Goal: Information Seeking & Learning: Learn about a topic

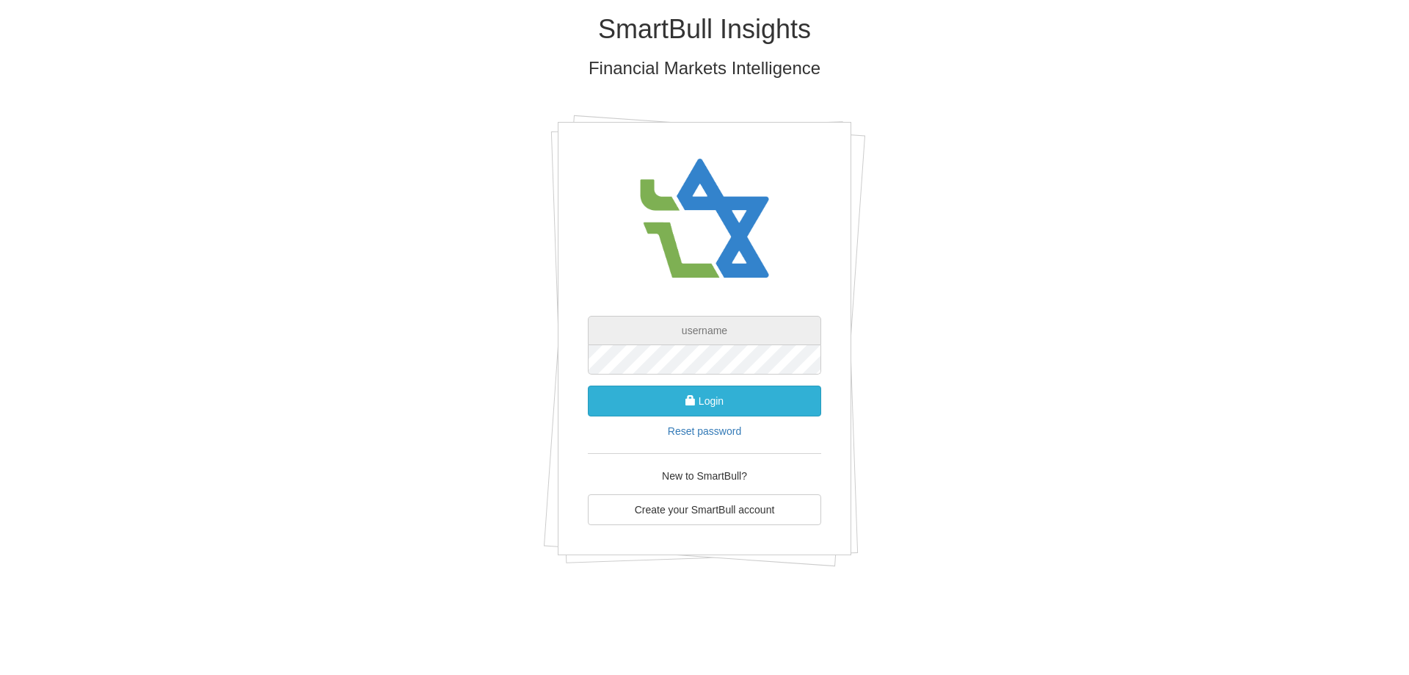
type input "[EMAIL_ADDRESS][DOMAIN_NAME]"
click at [711, 399] on button "Login" at bounding box center [704, 400] width 233 height 31
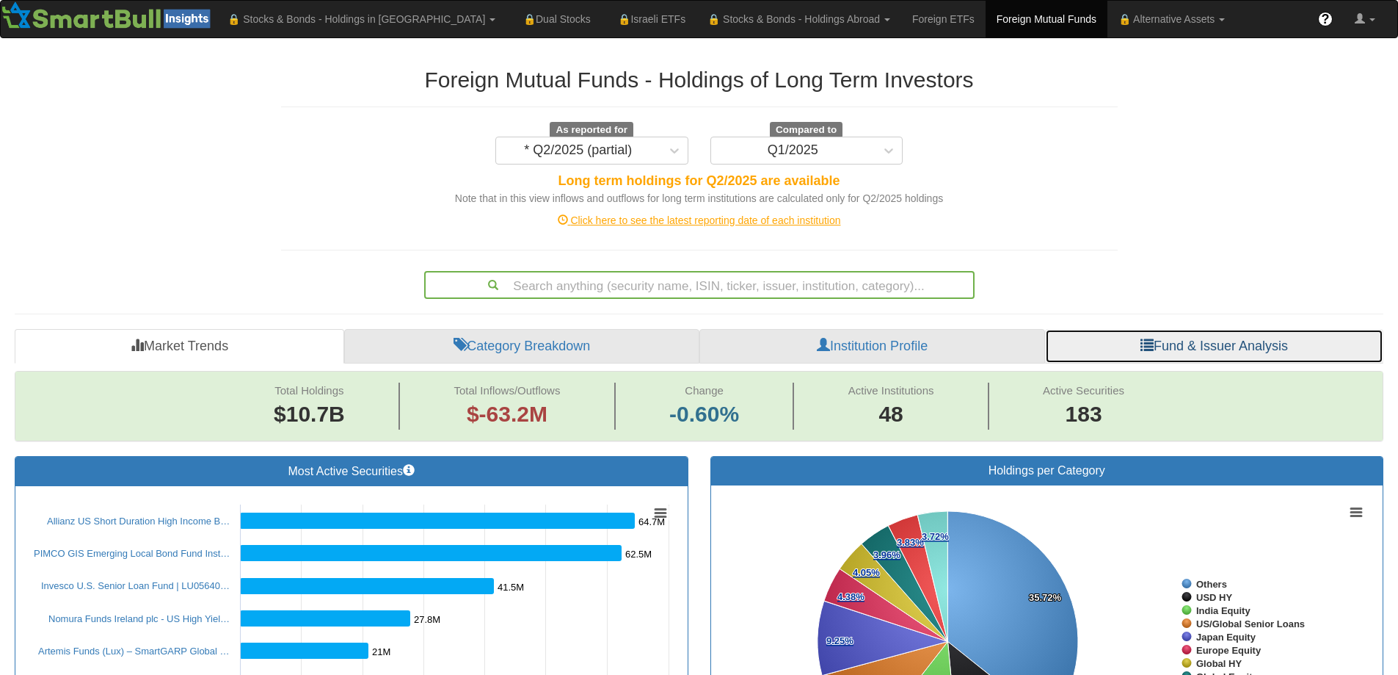
click at [1237, 348] on link "Fund & Issuer Analysis" at bounding box center [1214, 346] width 338 height 35
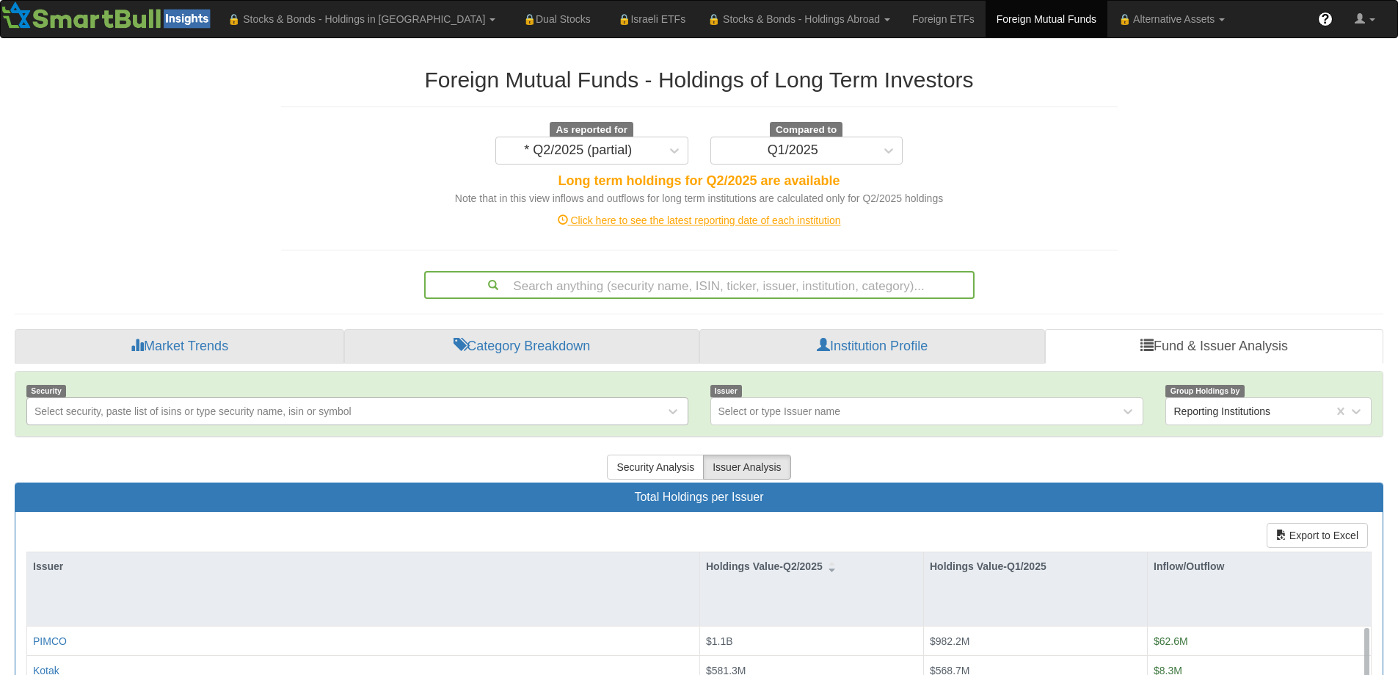
click at [268, 407] on div "Select security, paste list of isins or type security name, isin or symbol" at bounding box center [192, 411] width 317 height 15
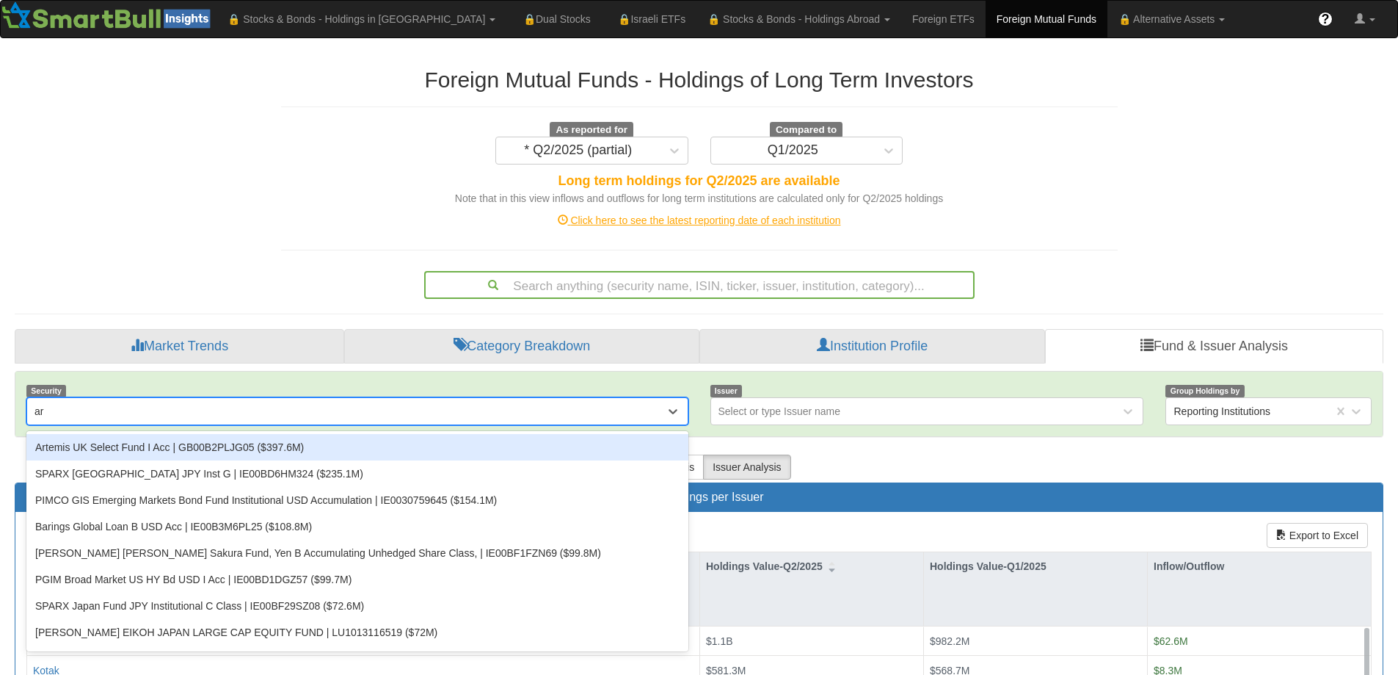
type input "arc"
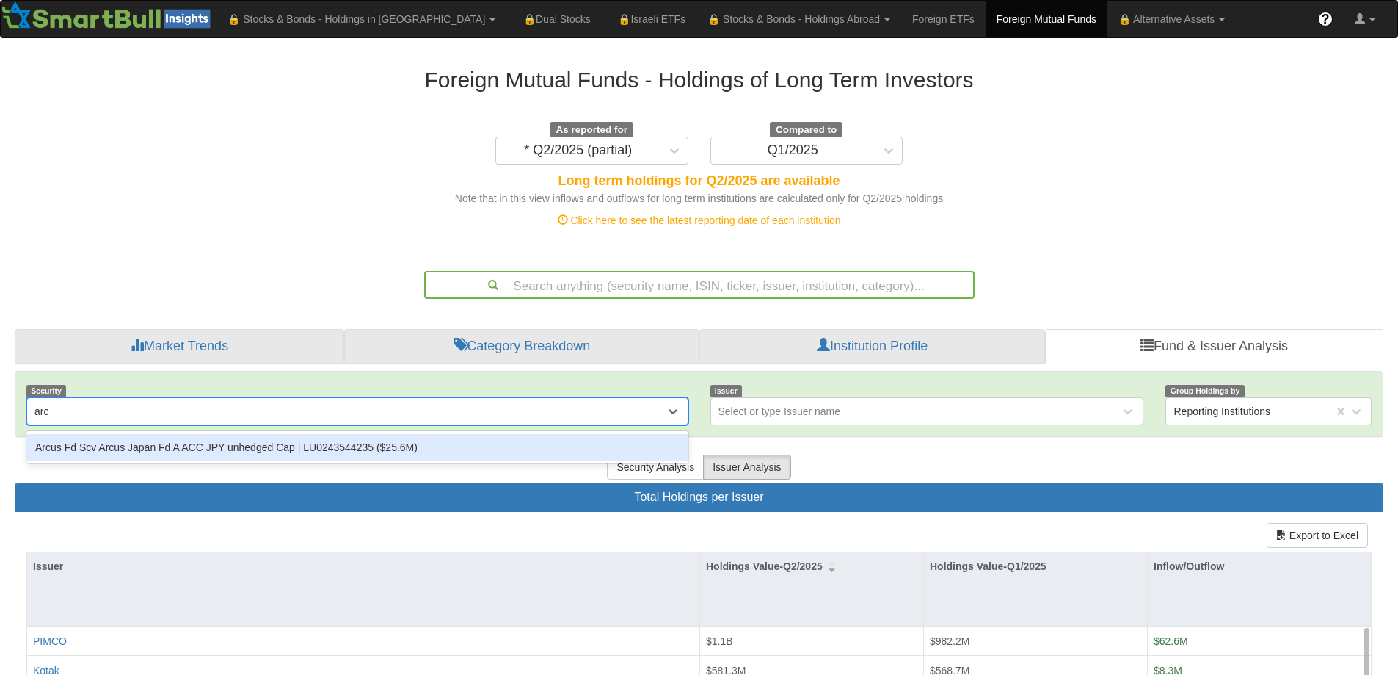
click at [222, 448] on div "Arcus Fd Scv Arcus Japan Fd A ACC JPY unhedged Cap | LU0243544235 ($25.6M)" at bounding box center [357, 447] width 662 height 26
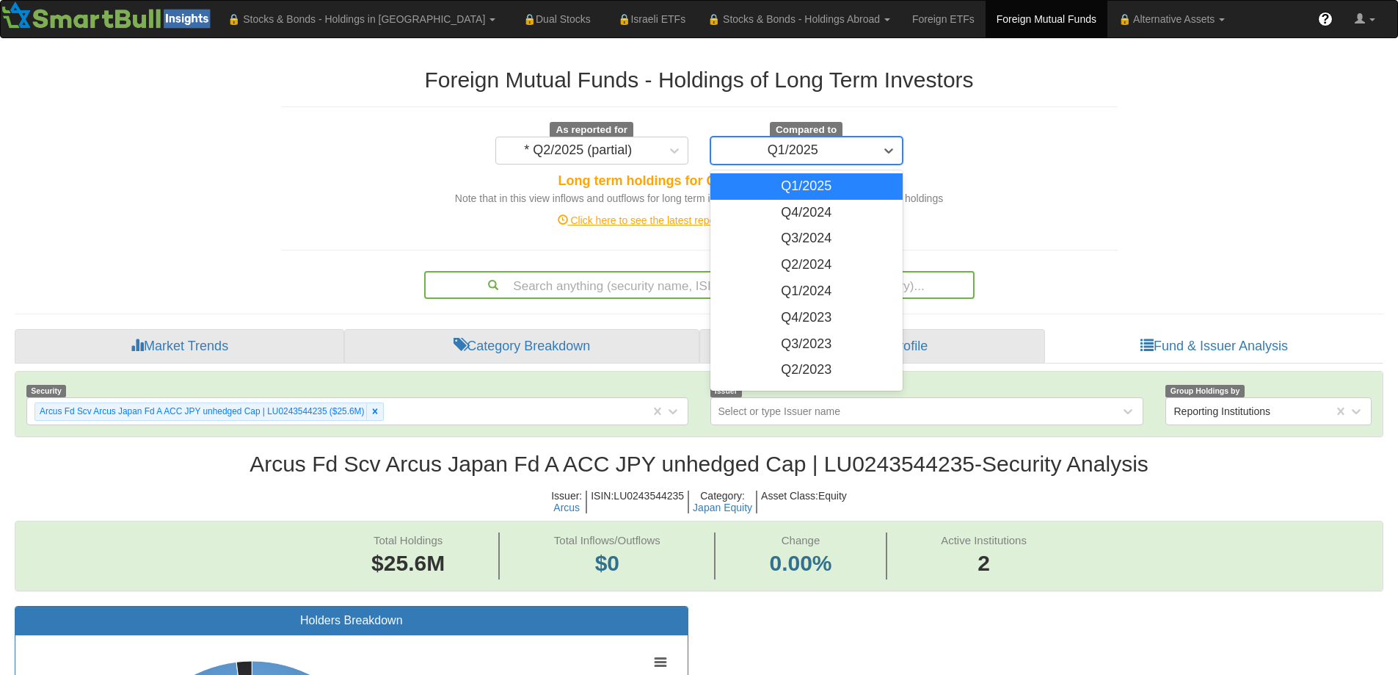
click at [851, 160] on div "Q1/2025" at bounding box center [793, 150] width 164 height 23
click at [629, 164] on div "Foreign Mutual Funds - Holdings of Long Term Investors As reported for * Q2/202…" at bounding box center [699, 137] width 837 height 138
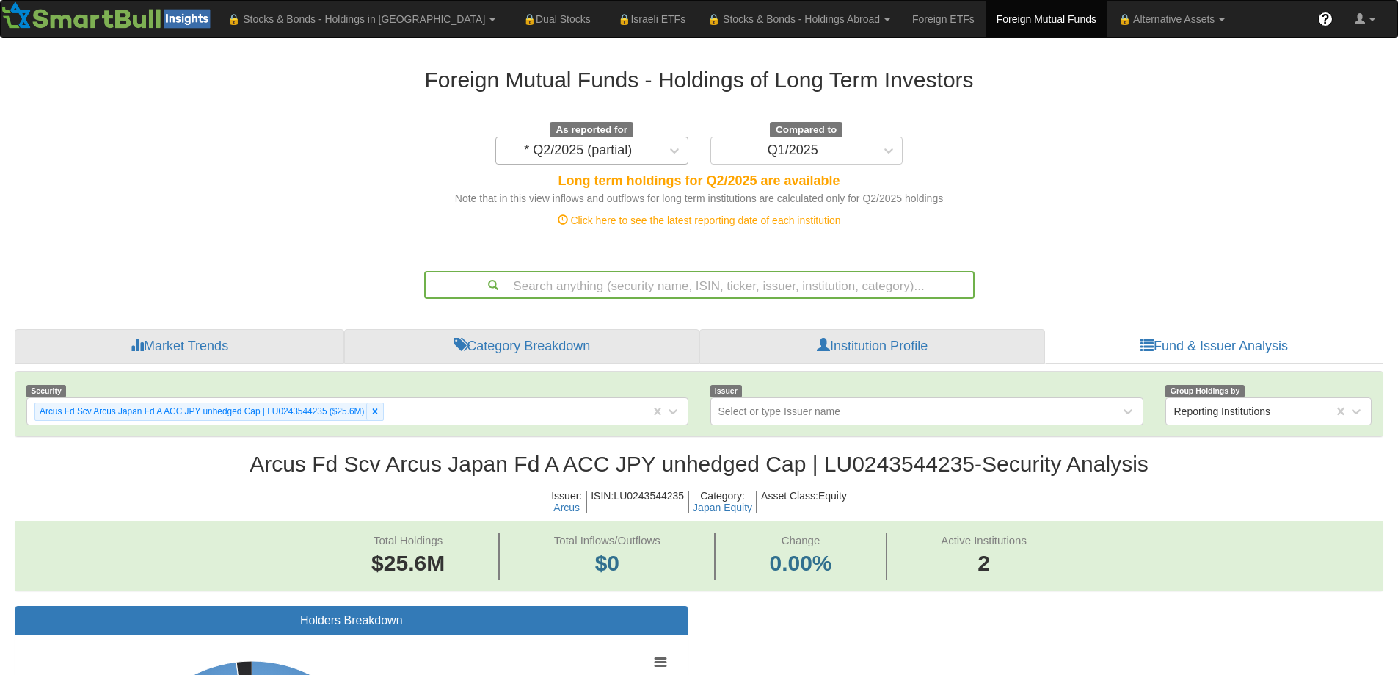
click at [654, 156] on div "* Q2/2025 (partial)" at bounding box center [578, 150] width 164 height 23
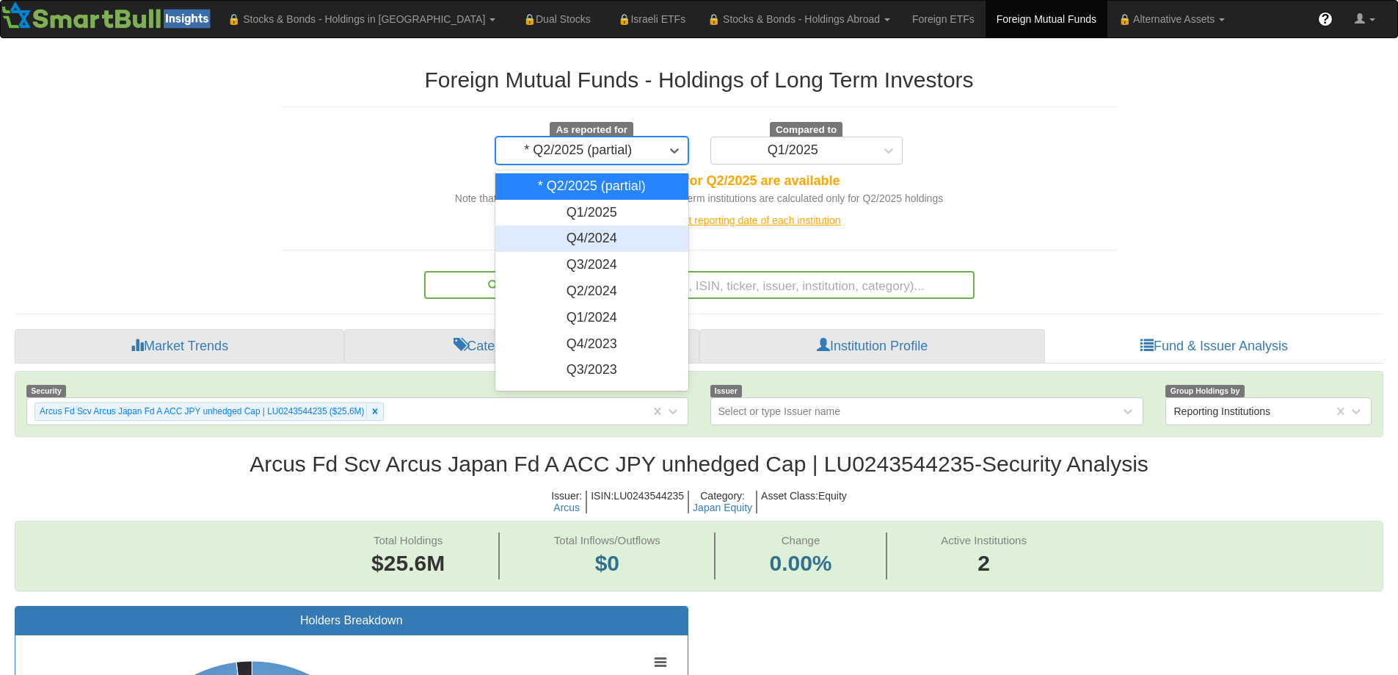
click at [619, 239] on div "Q4/2024" at bounding box center [591, 238] width 193 height 26
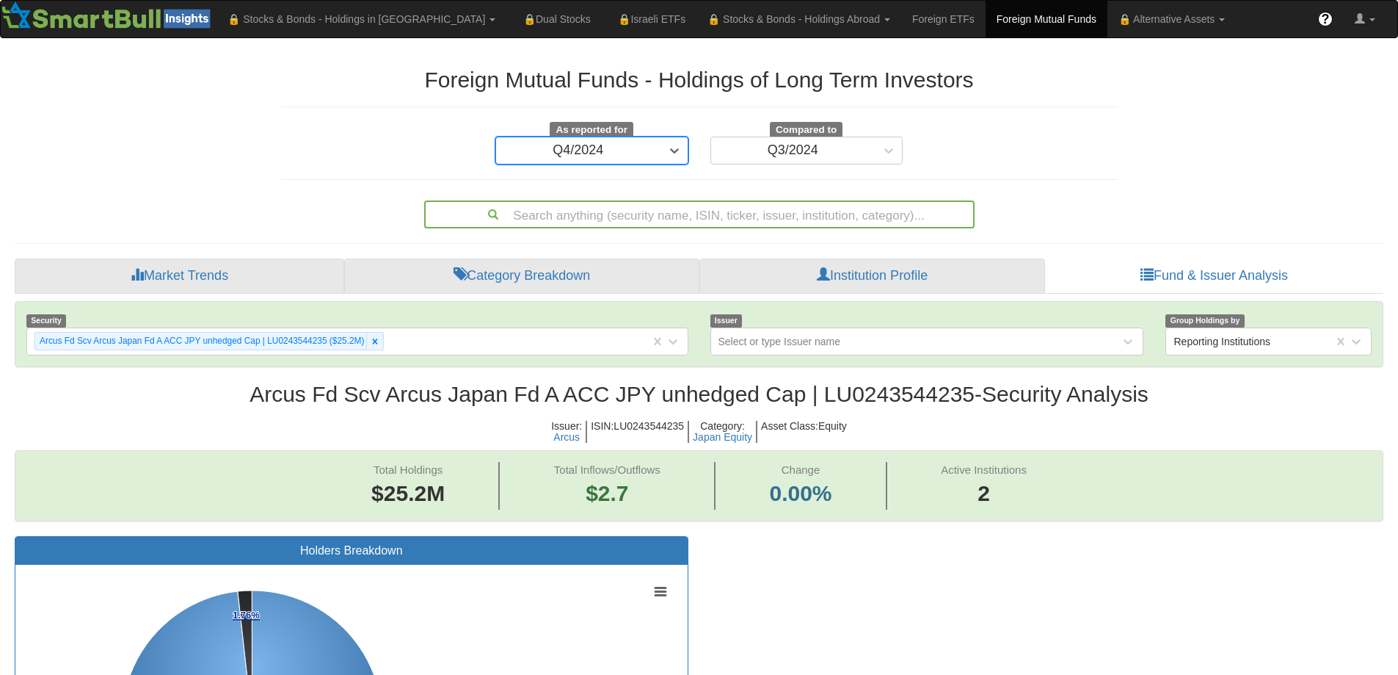
click at [633, 156] on div "Q4/2024" at bounding box center [578, 150] width 164 height 23
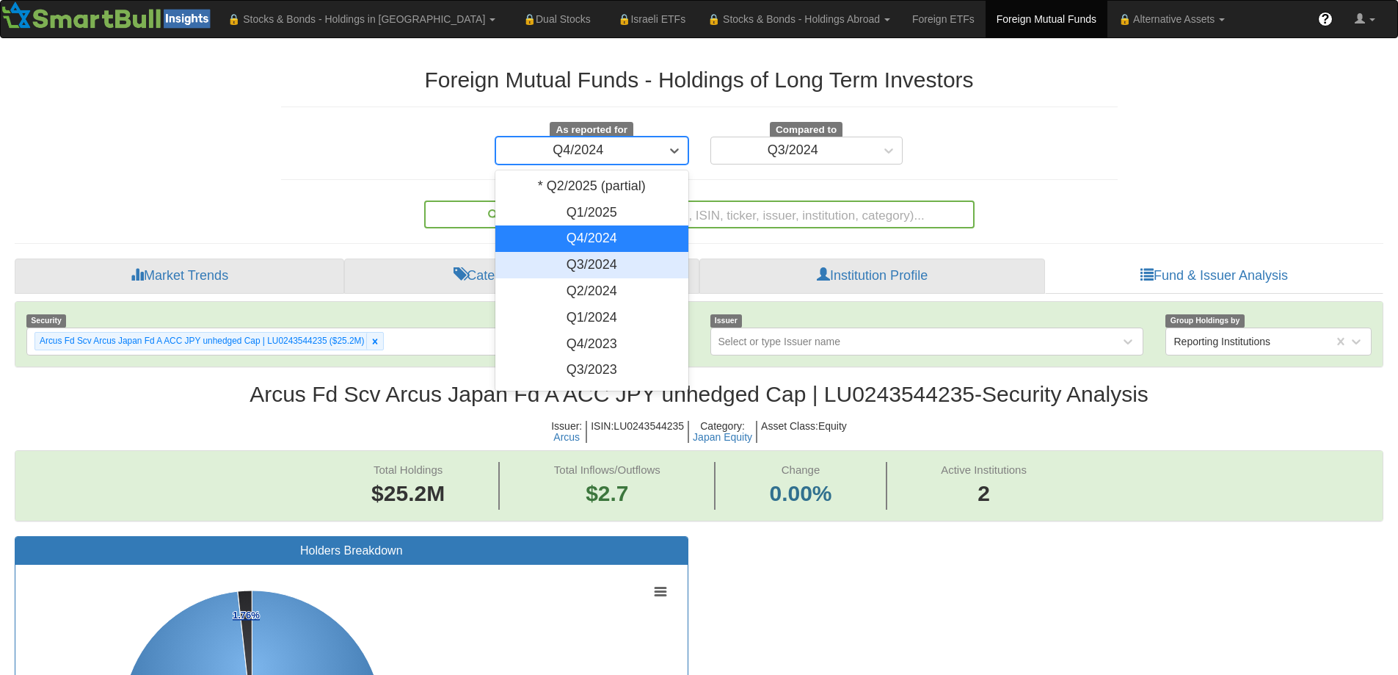
click at [602, 265] on div "Q3/2024" at bounding box center [591, 265] width 193 height 26
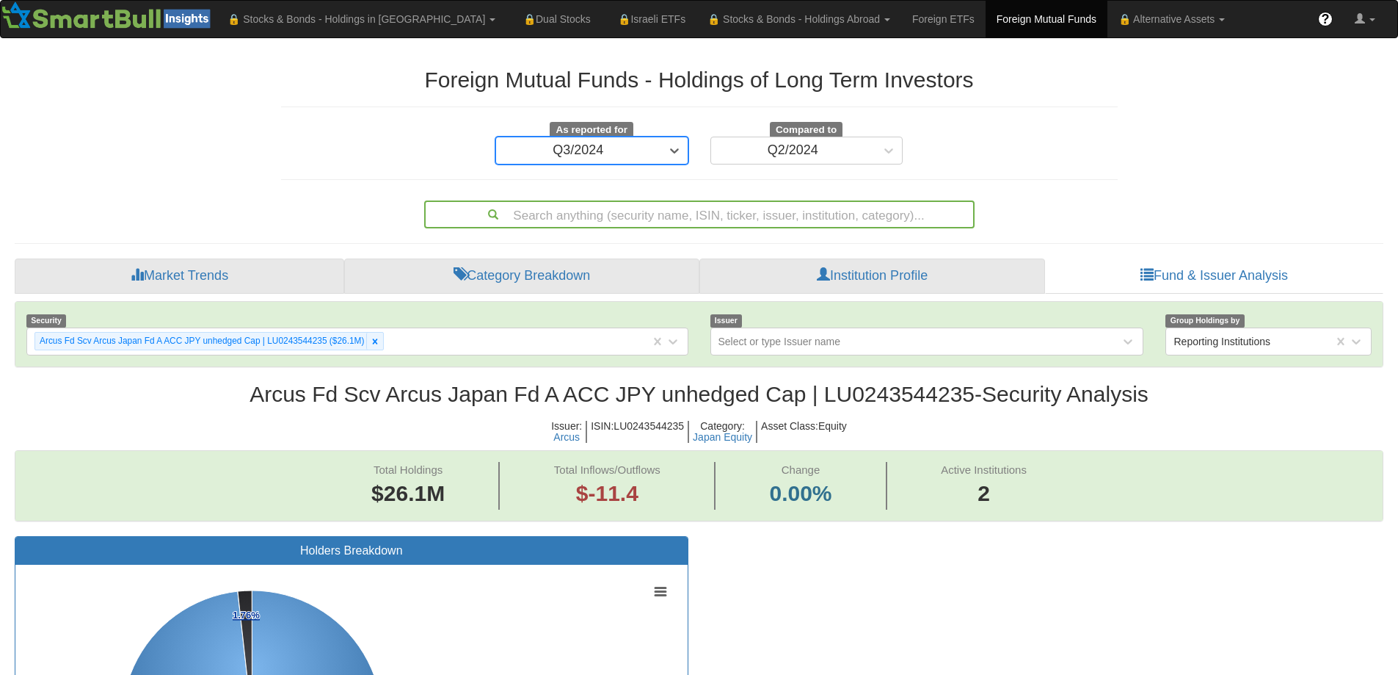
click at [619, 153] on div "Q3/2024" at bounding box center [578, 150] width 164 height 23
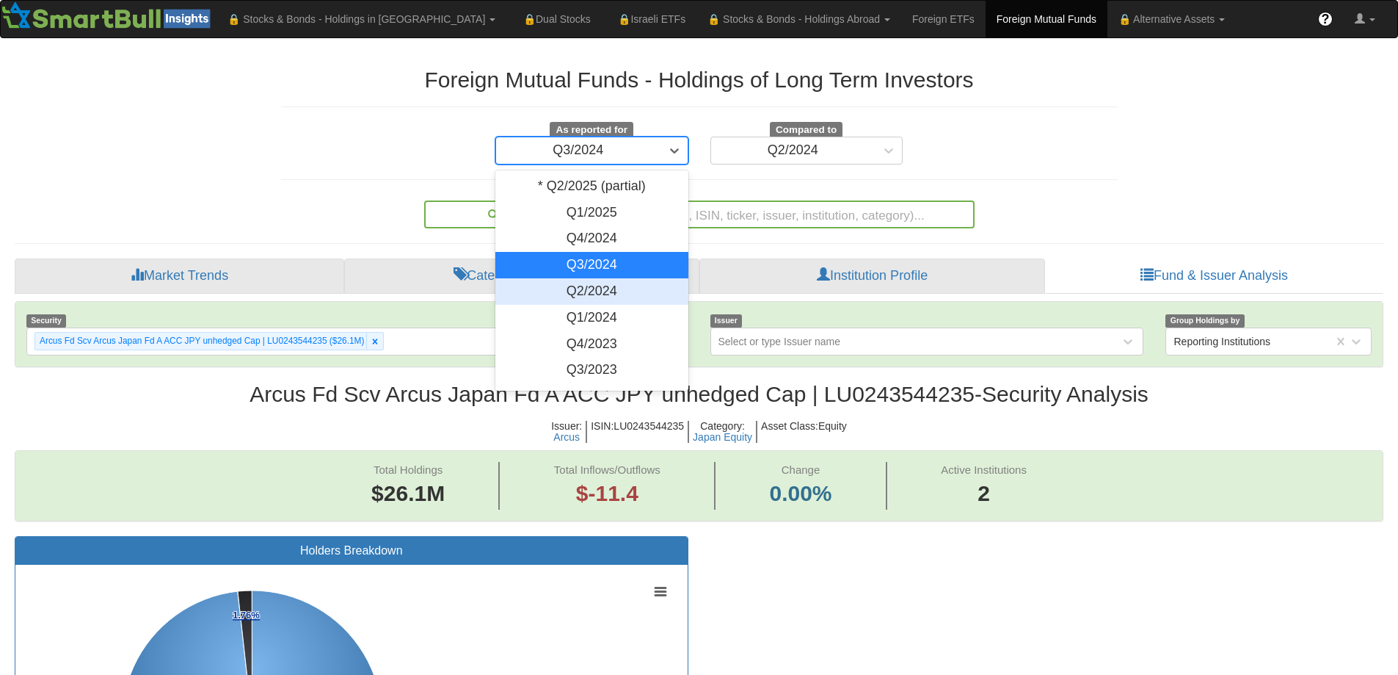
click at [603, 286] on div "Q2/2024" at bounding box center [591, 291] width 193 height 26
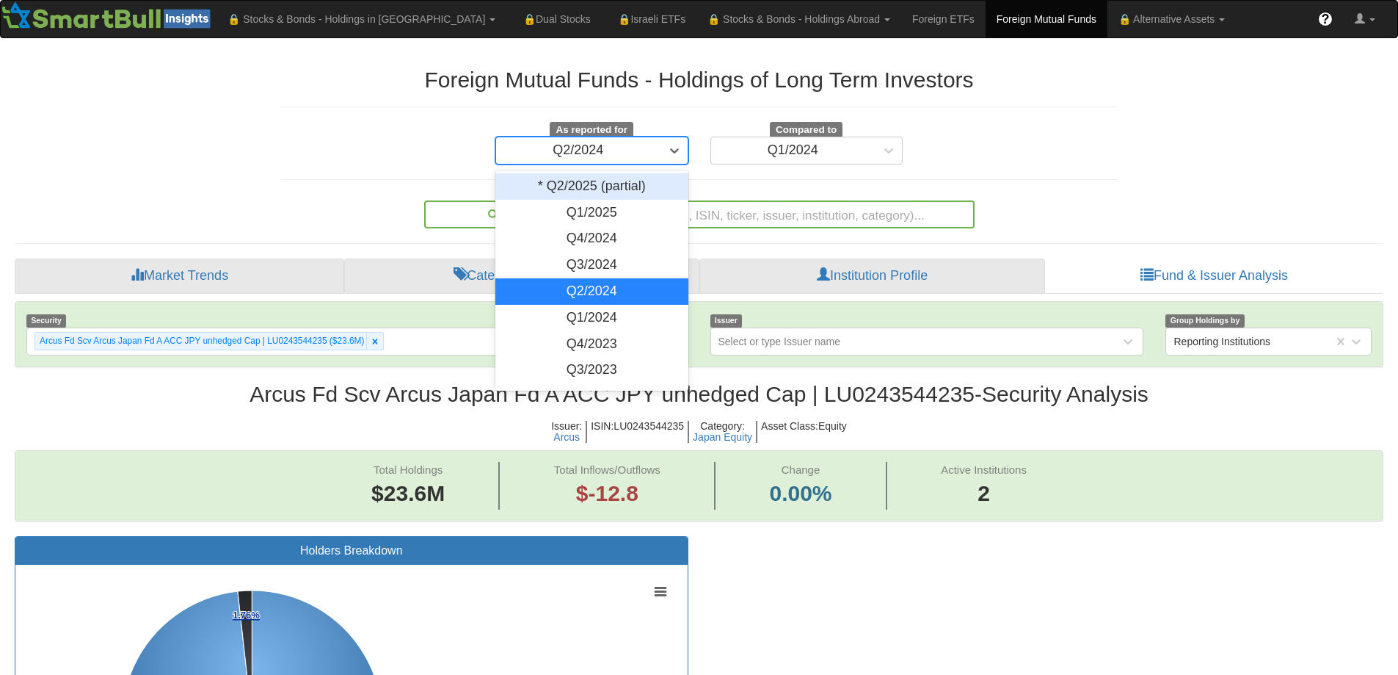
click at [607, 154] on div "Q2/2024" at bounding box center [578, 150] width 164 height 23
click at [594, 314] on div "Q1/2024" at bounding box center [591, 318] width 193 height 26
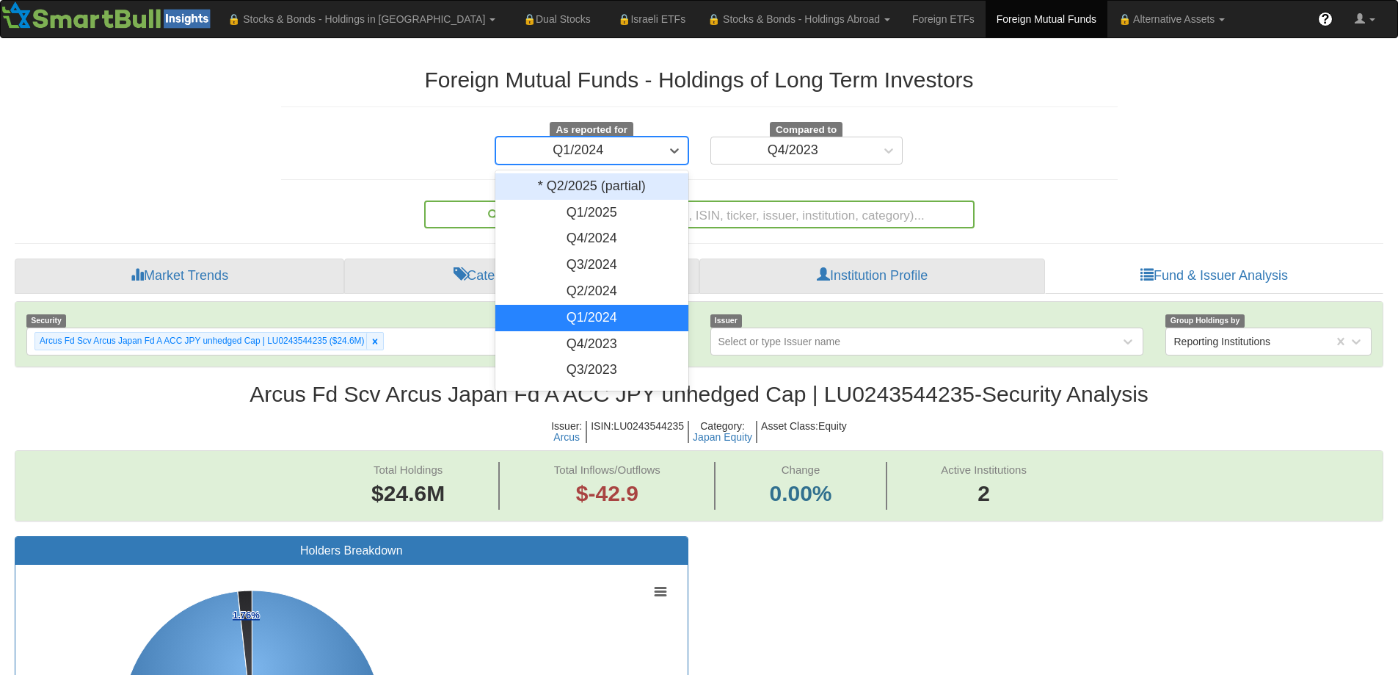
click at [619, 159] on div "Q1/2024" at bounding box center [578, 150] width 164 height 23
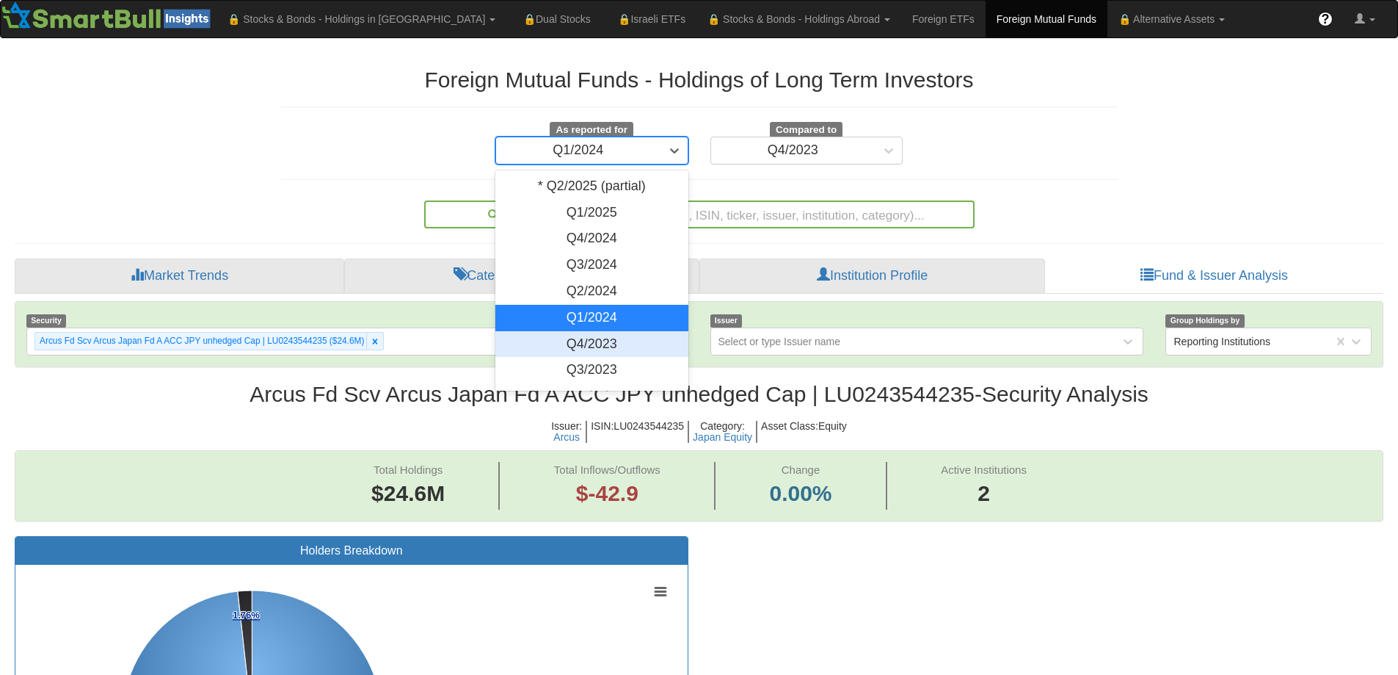
click at [595, 343] on div "Q4/2023" at bounding box center [591, 344] width 193 height 26
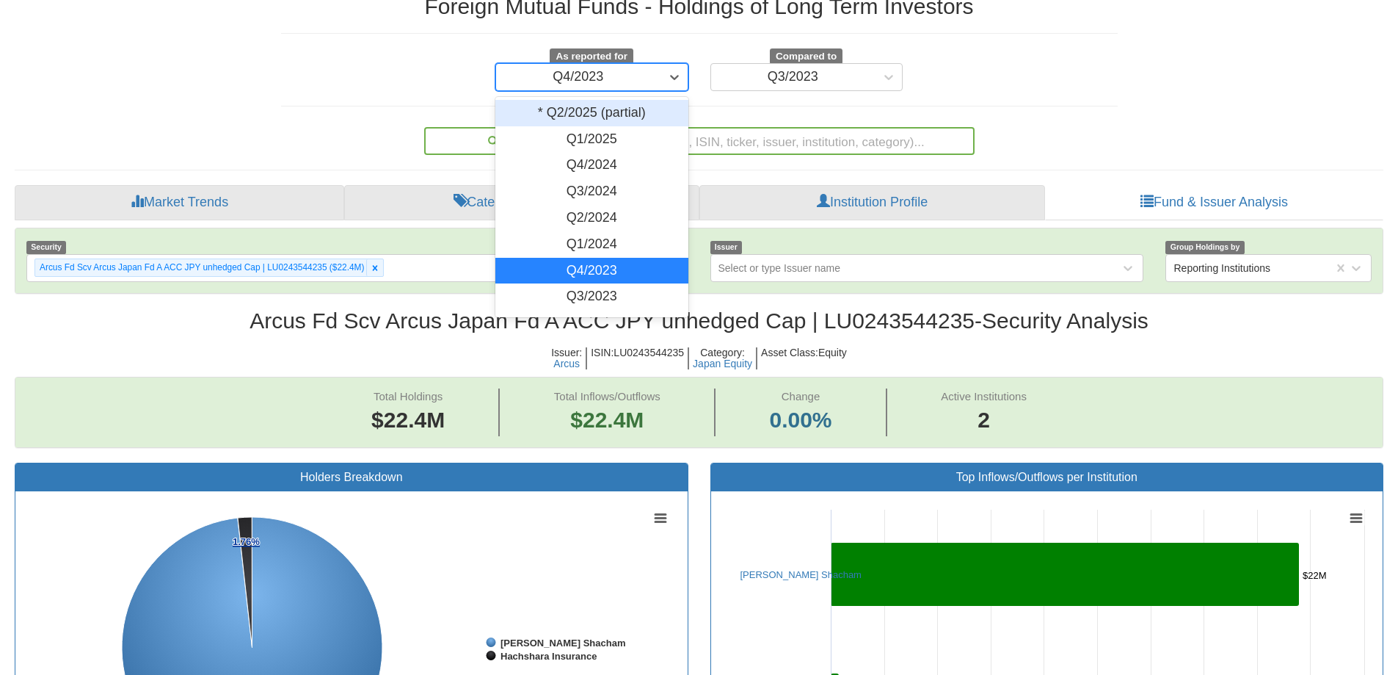
click at [611, 88] on div "Q4/2023" at bounding box center [591, 77] width 193 height 28
click at [589, 297] on div "Q3/2023" at bounding box center [591, 296] width 193 height 26
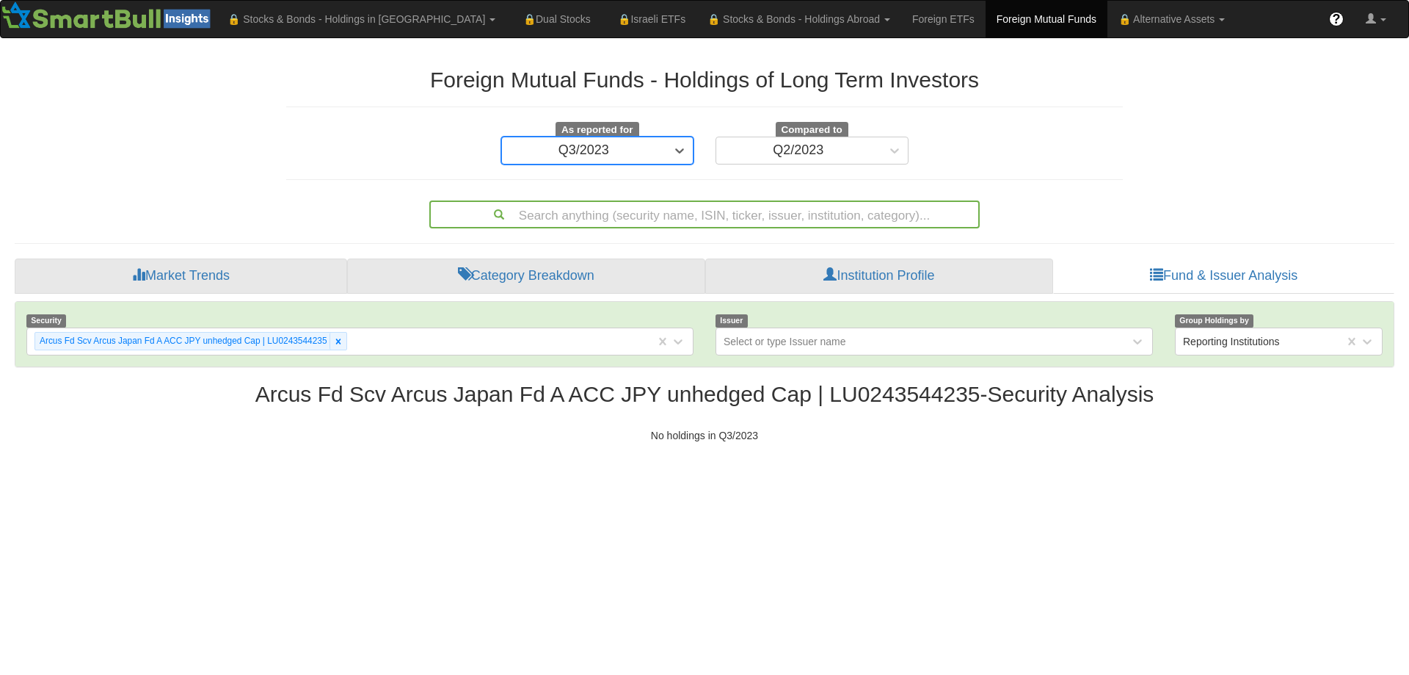
click at [610, 155] on div "Q3/2023" at bounding box center [584, 150] width 164 height 23
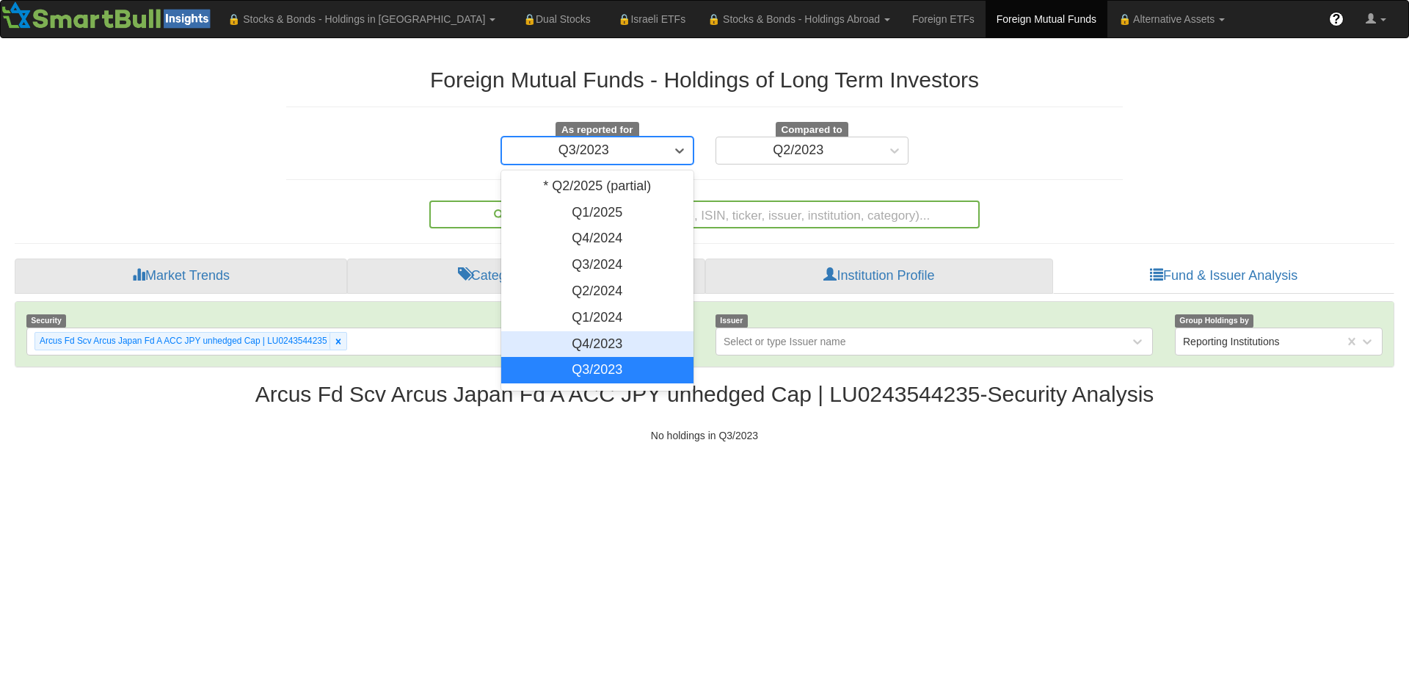
click at [590, 338] on div "Q4/2023" at bounding box center [597, 344] width 193 height 26
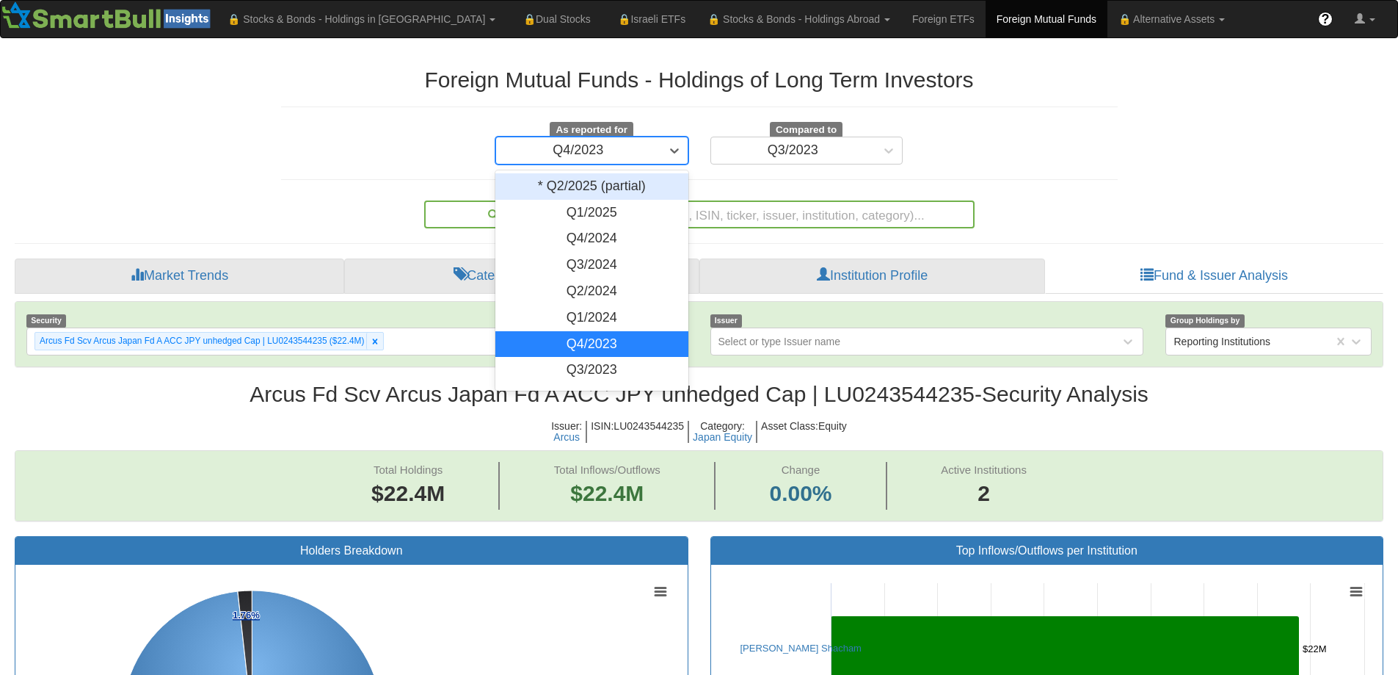
click at [623, 150] on div "Q4/2023" at bounding box center [578, 150] width 164 height 23
click at [592, 193] on div "* Q2/2025 (partial)" at bounding box center [591, 186] width 193 height 26
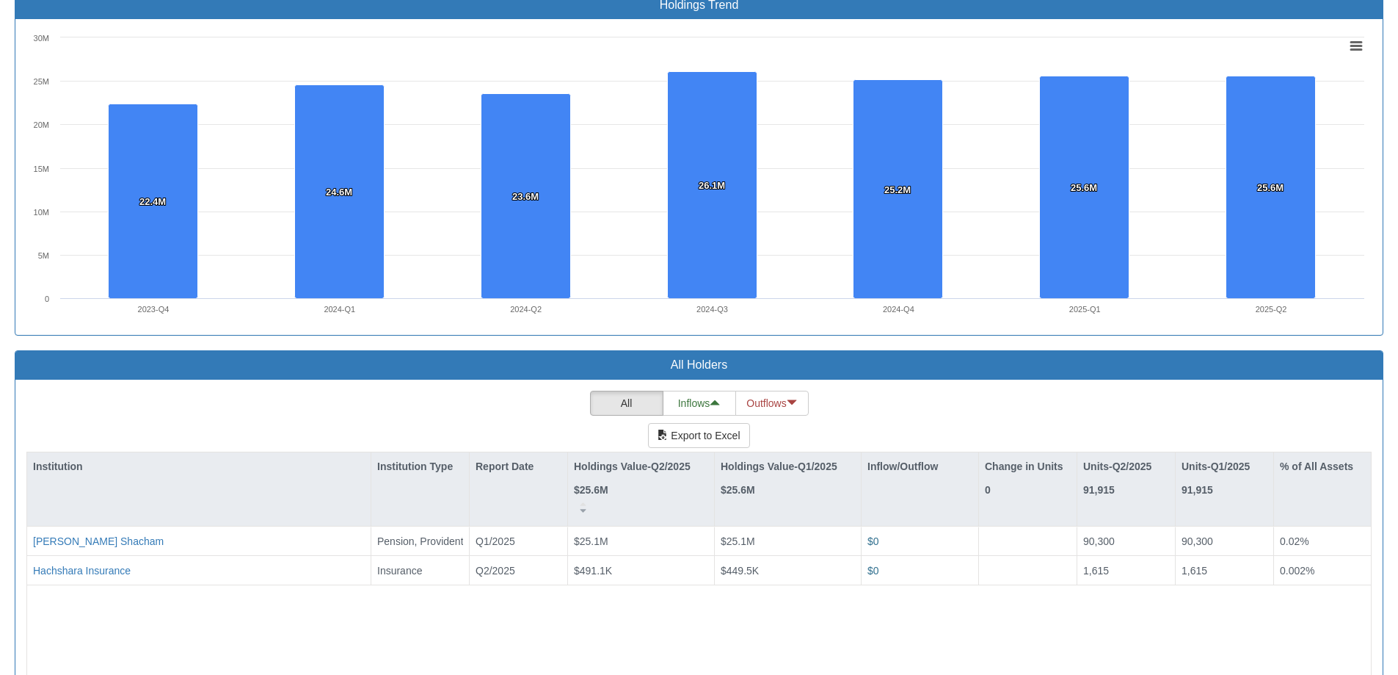
scroll to position [1028, 0]
